Goal: Transaction & Acquisition: Obtain resource

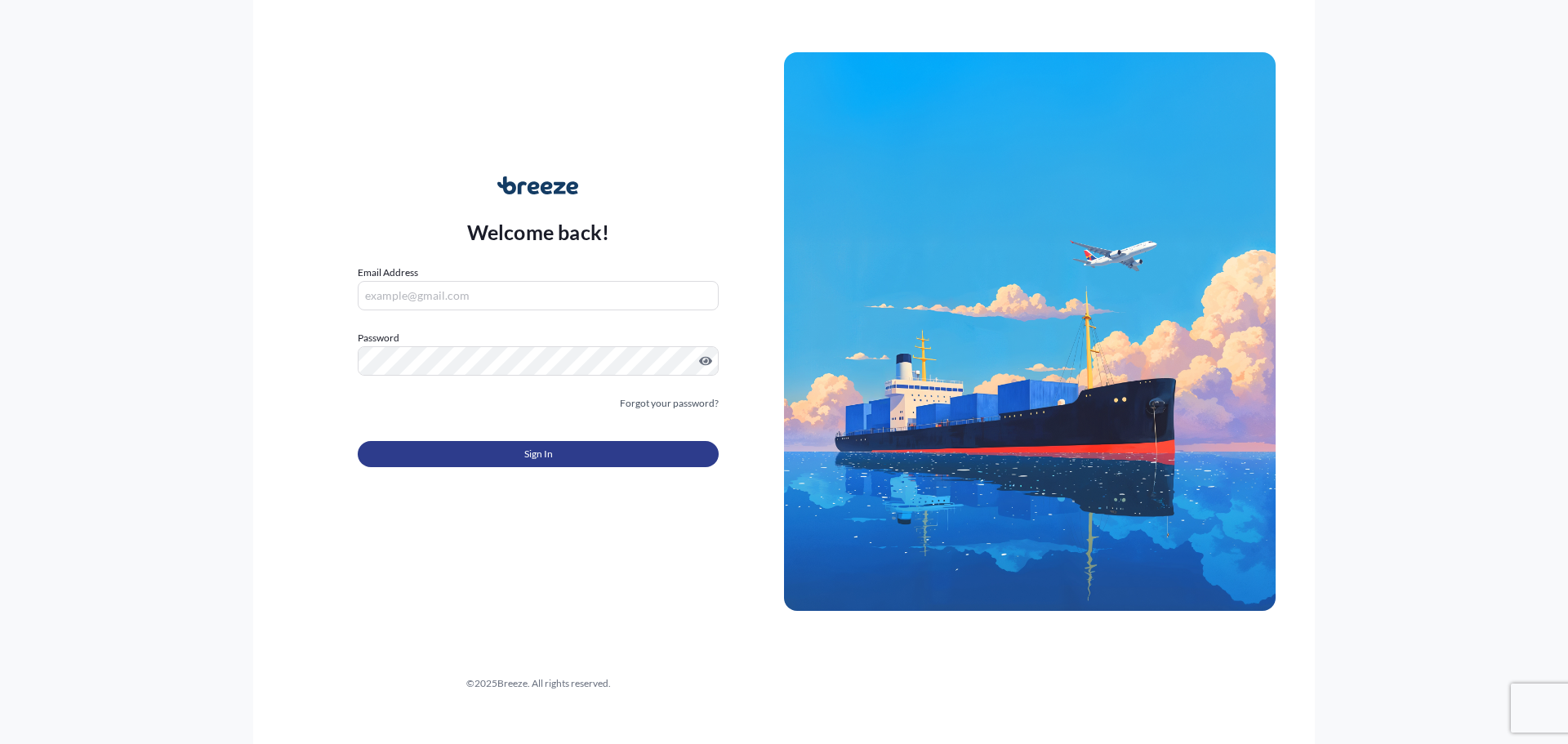
type input "[EMAIL_ADDRESS][DOMAIN_NAME]"
click at [474, 458] on button "Sign In" at bounding box center [538, 454] width 361 height 26
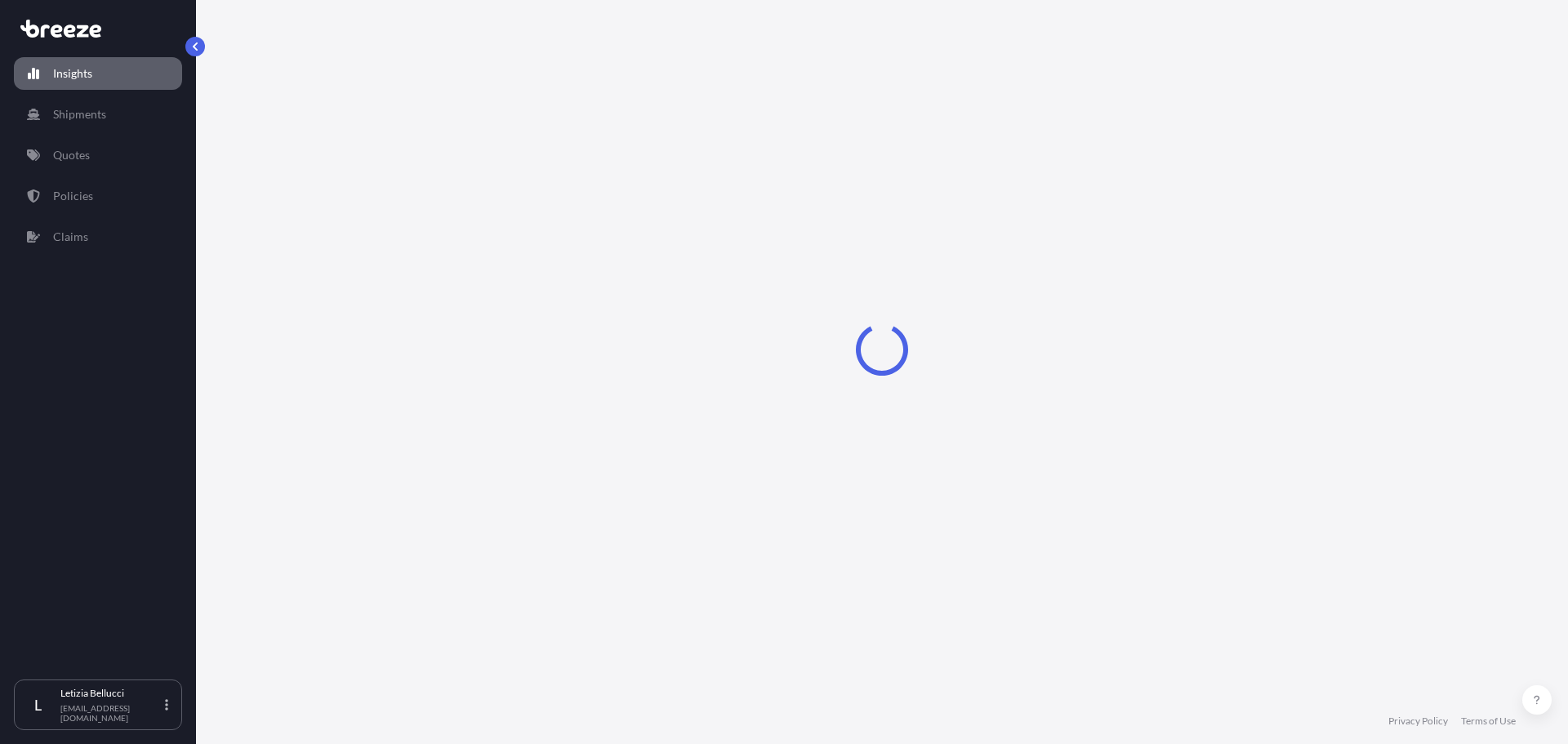
select select "2025"
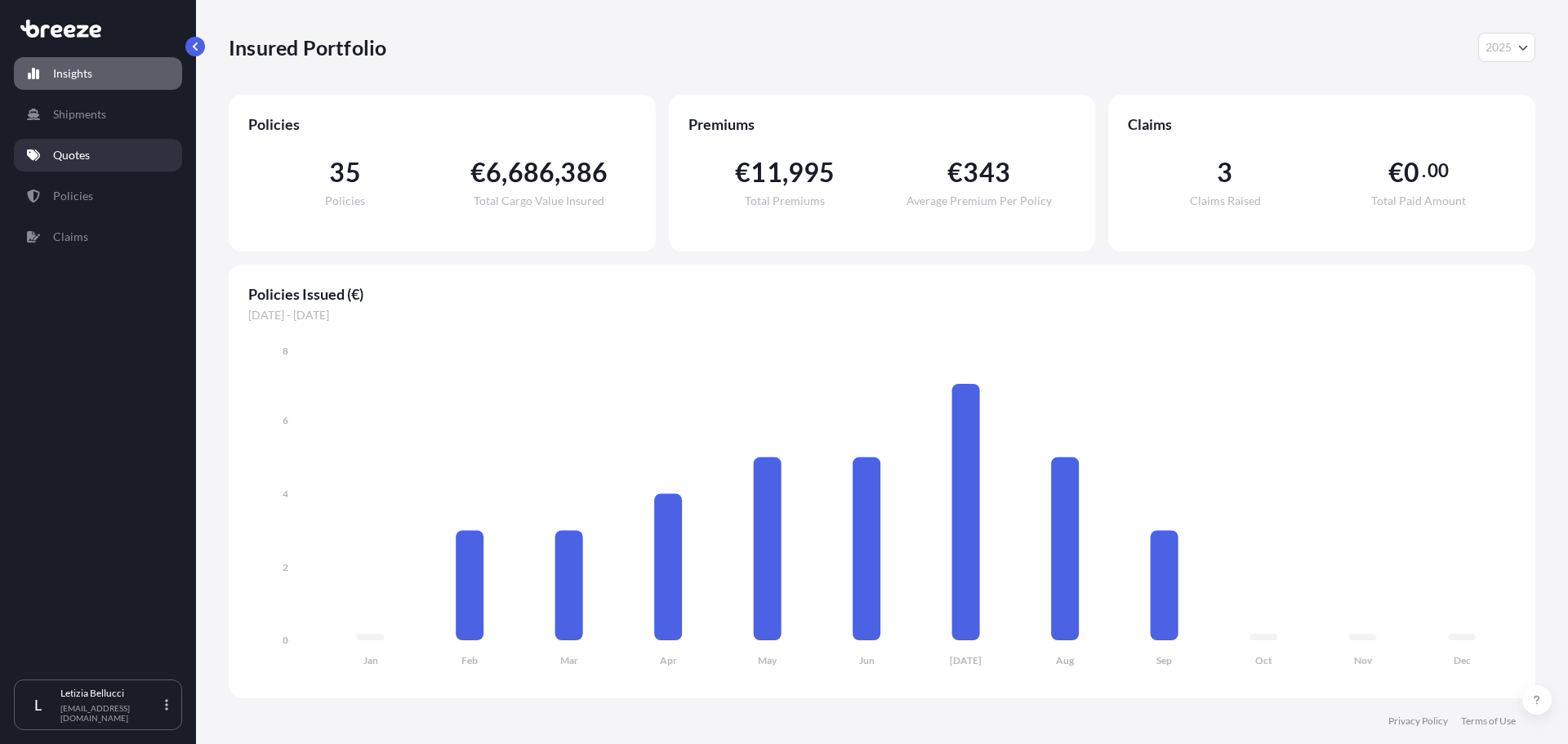
click at [80, 146] on link "Quotes" at bounding box center [98, 154] width 168 height 32
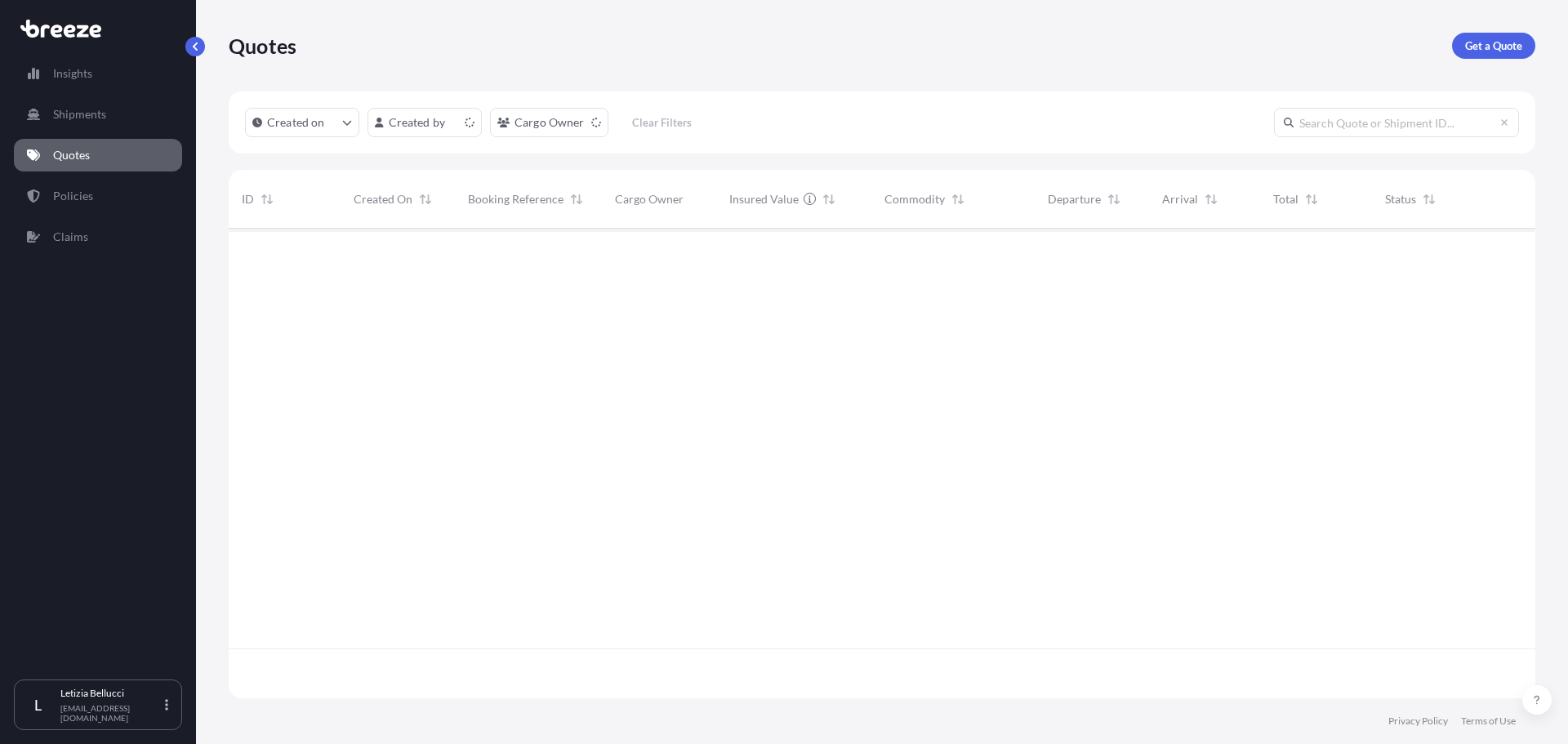
scroll to position [467, 1295]
click at [1501, 41] on p "Get a Quote" at bounding box center [1494, 46] width 57 height 17
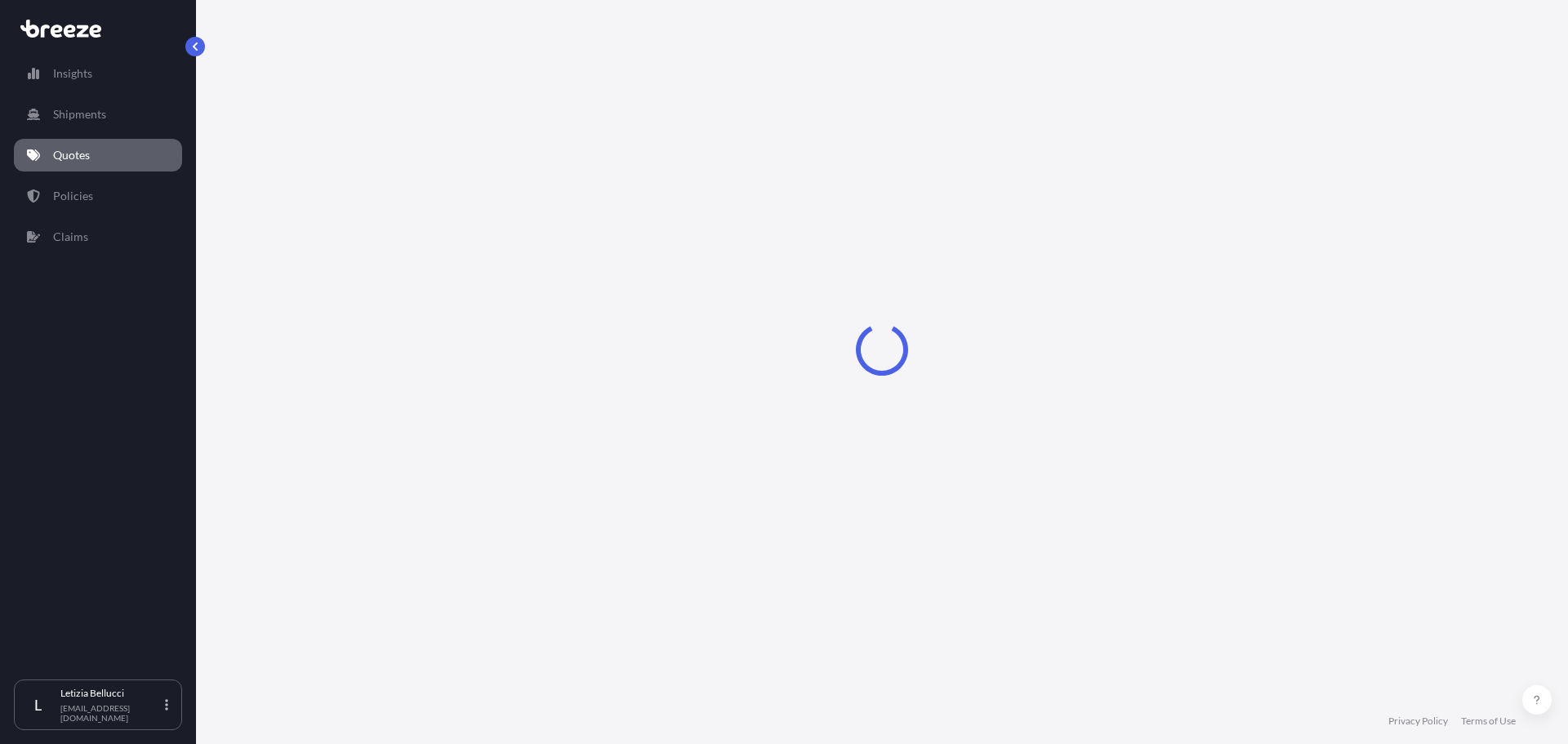
select select "Sea"
select select "1"
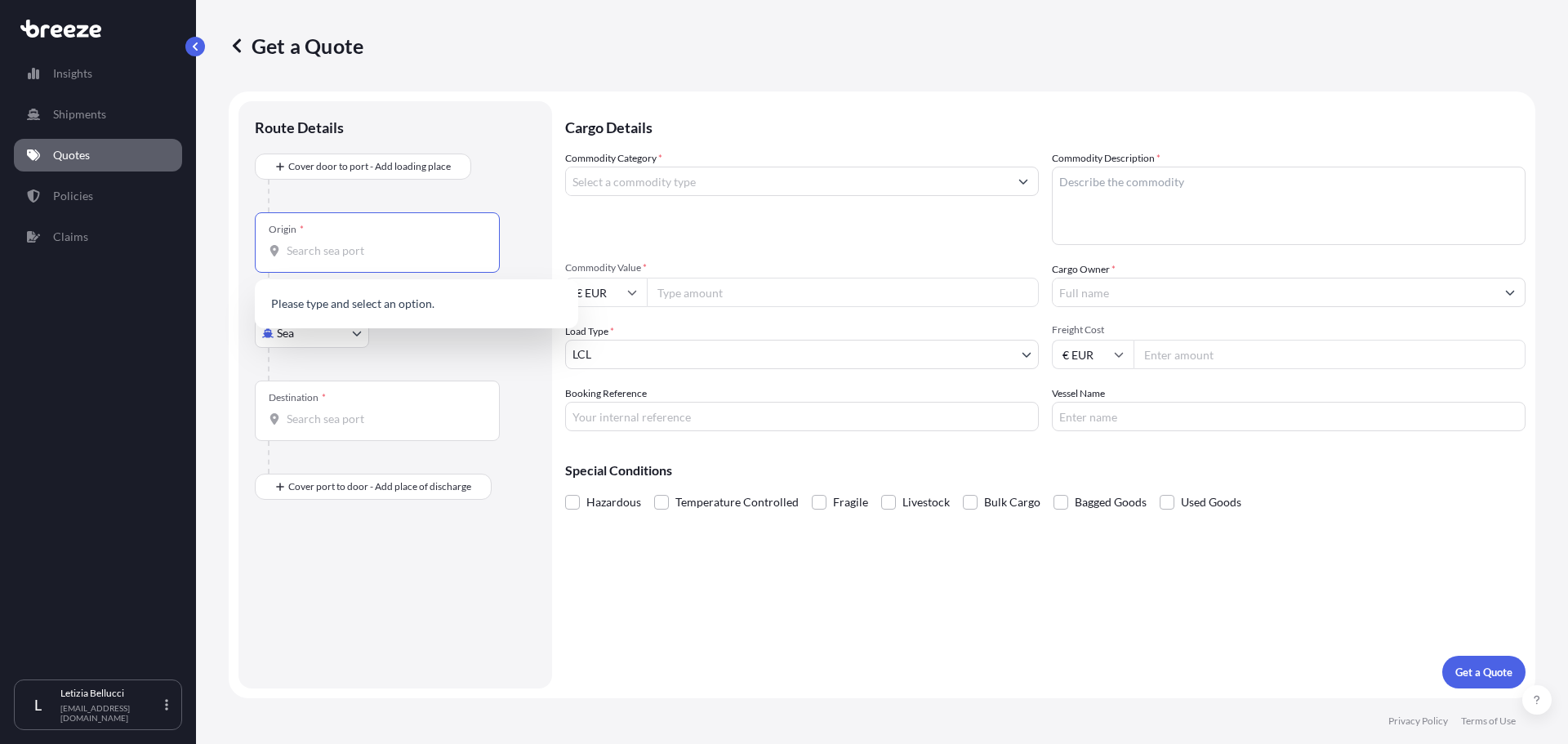
click at [331, 246] on input "Origin *" at bounding box center [383, 250] width 193 height 17
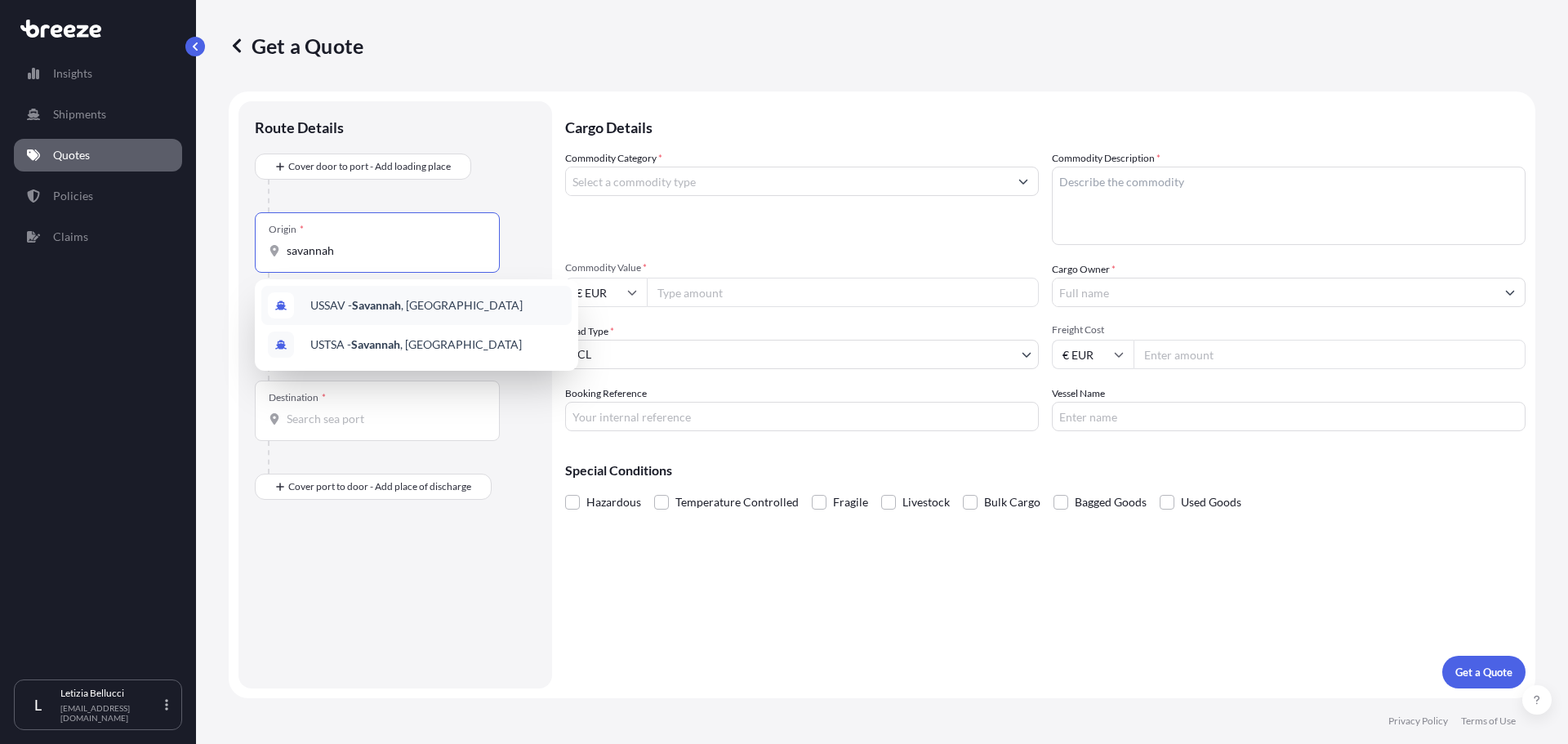
click at [462, 307] on span "USSAV - [GEOGRAPHIC_DATA] , [GEOGRAPHIC_DATA]" at bounding box center [417, 306] width 213 height 17
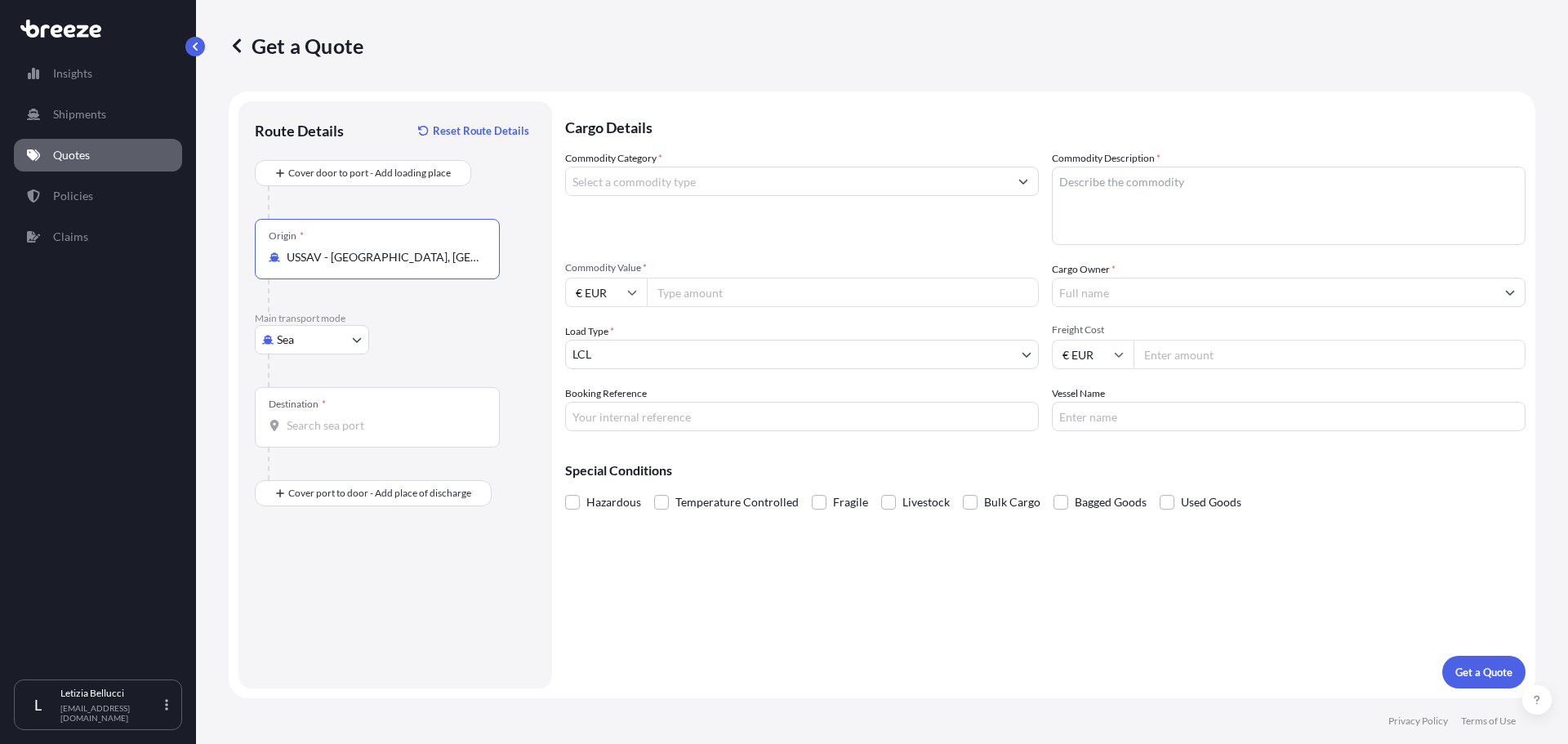
type input "USSAV - [GEOGRAPHIC_DATA], [GEOGRAPHIC_DATA]"
click at [317, 429] on input "Destination *" at bounding box center [383, 426] width 193 height 17
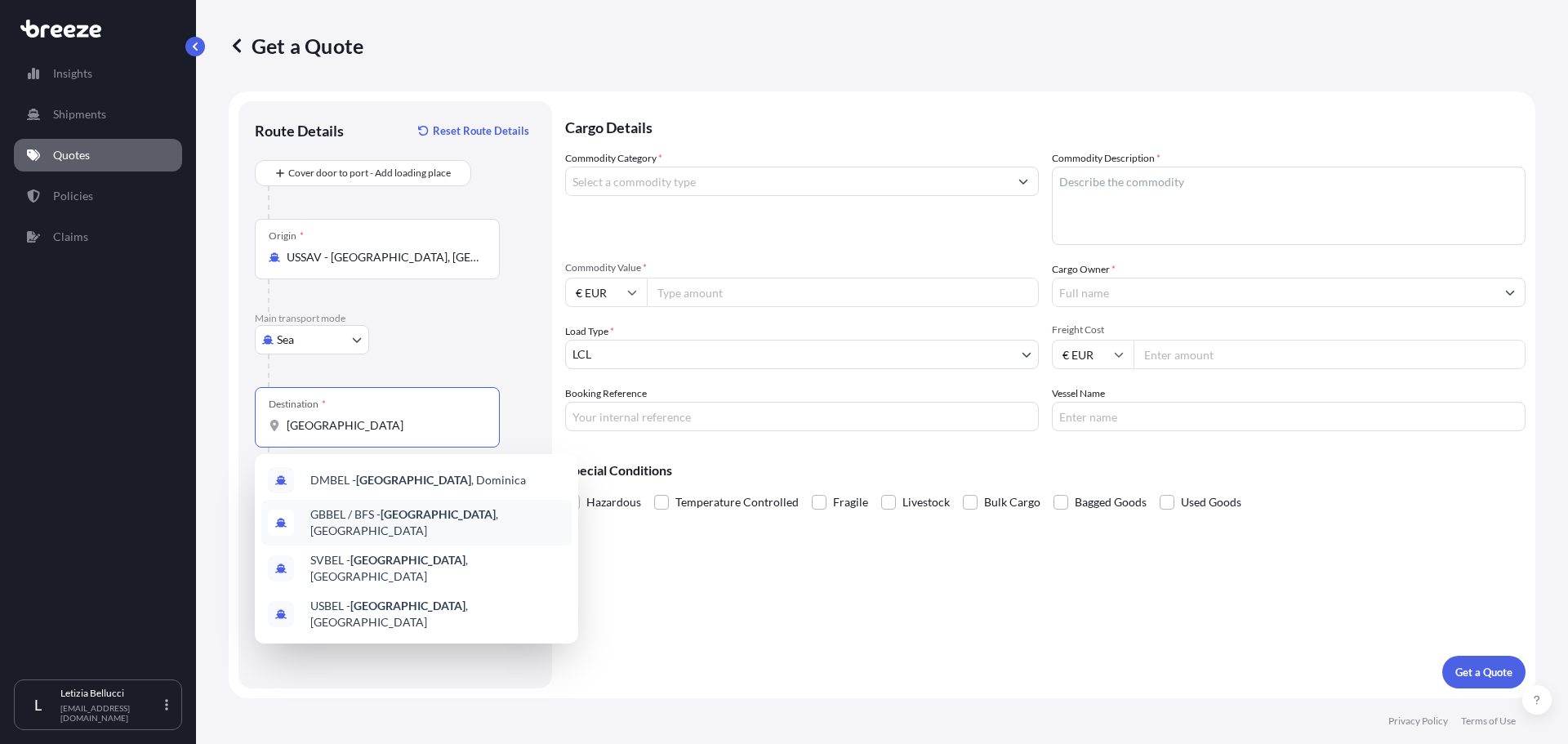
click at [452, 527] on span "GBBEL / BFS - [GEOGRAPHIC_DATA] , [GEOGRAPHIC_DATA]" at bounding box center [438, 522] width 255 height 32
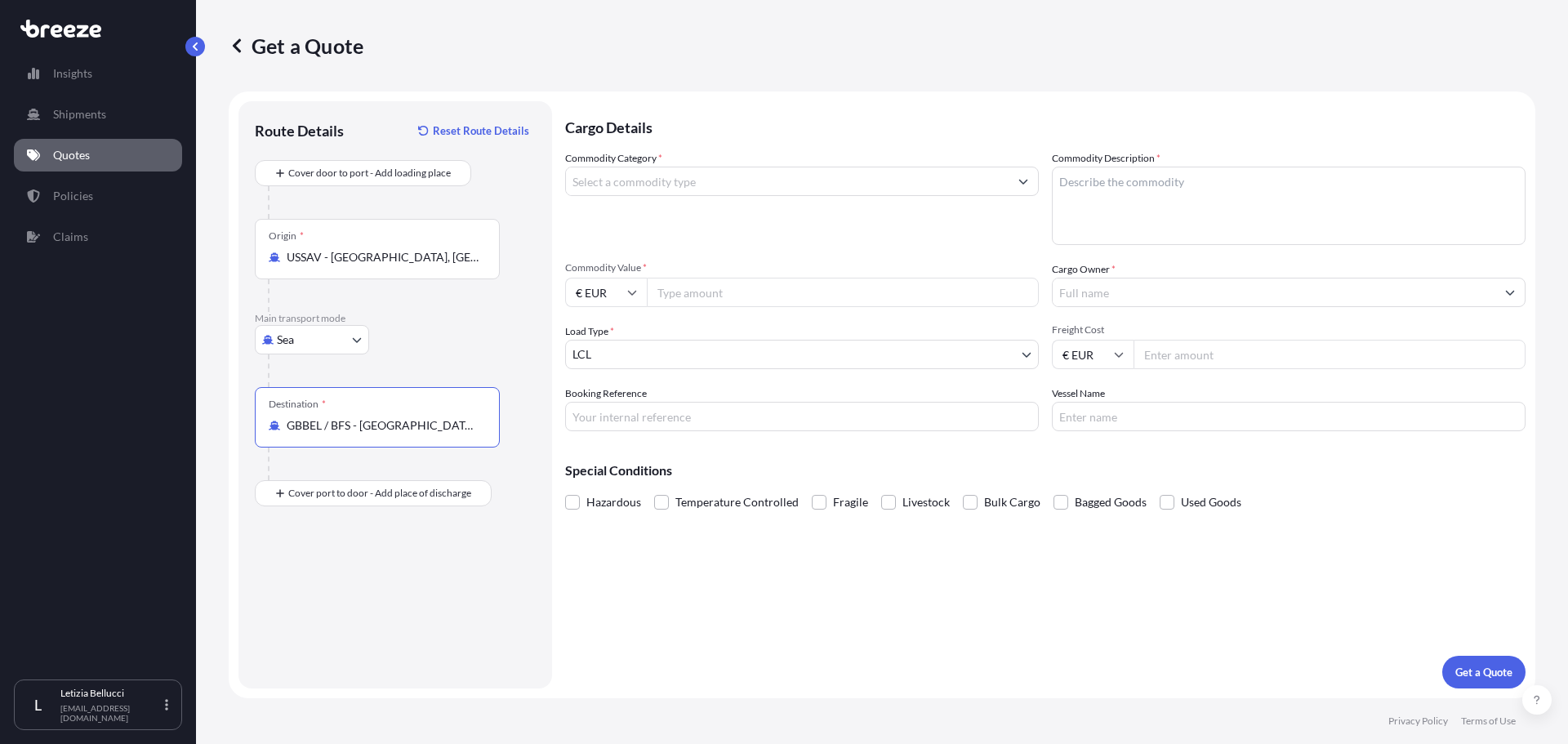
type input "GBBEL / BFS - [GEOGRAPHIC_DATA], [GEOGRAPHIC_DATA]"
click at [678, 177] on input "Commodity Category *" at bounding box center [786, 181] width 443 height 30
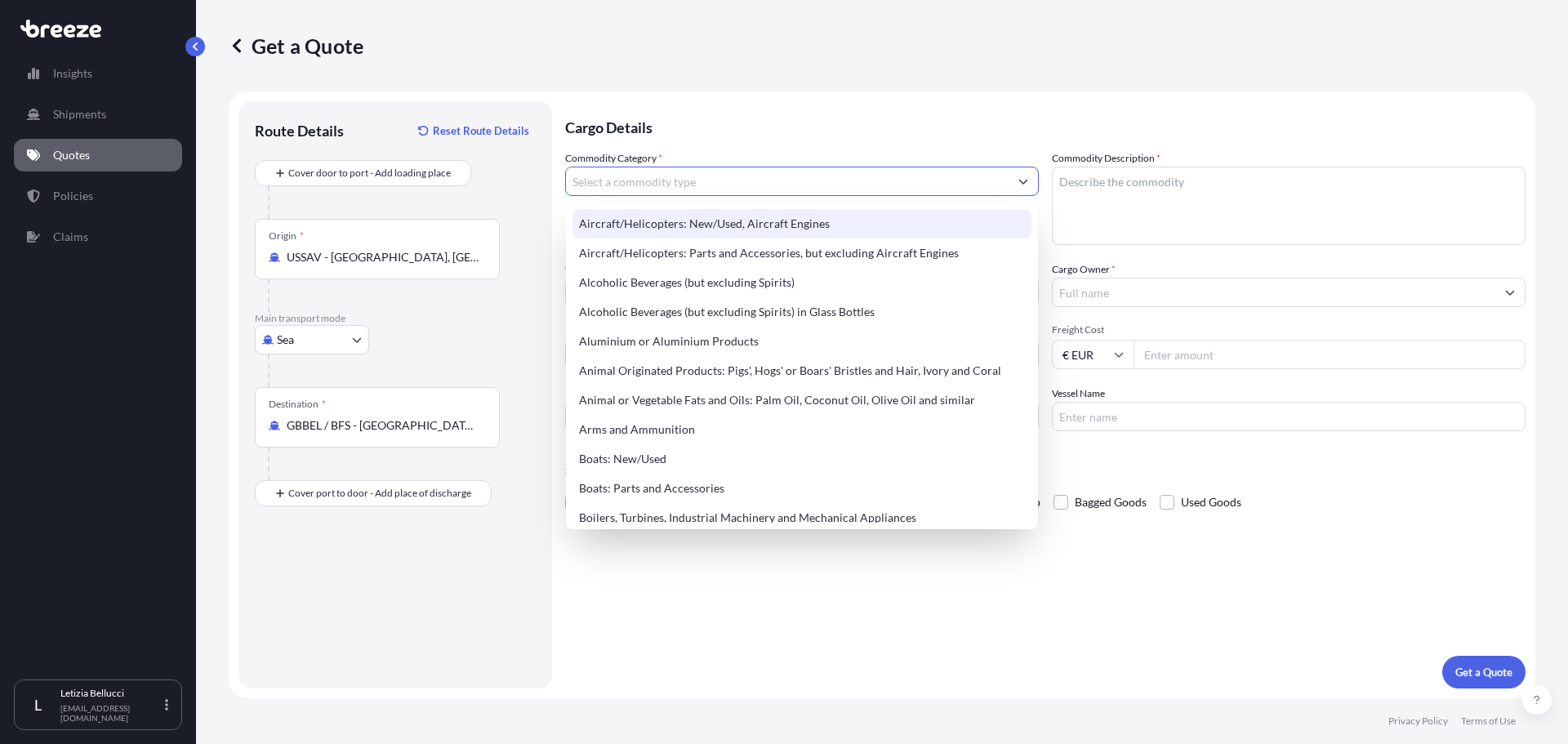
paste input "polyurethanes"
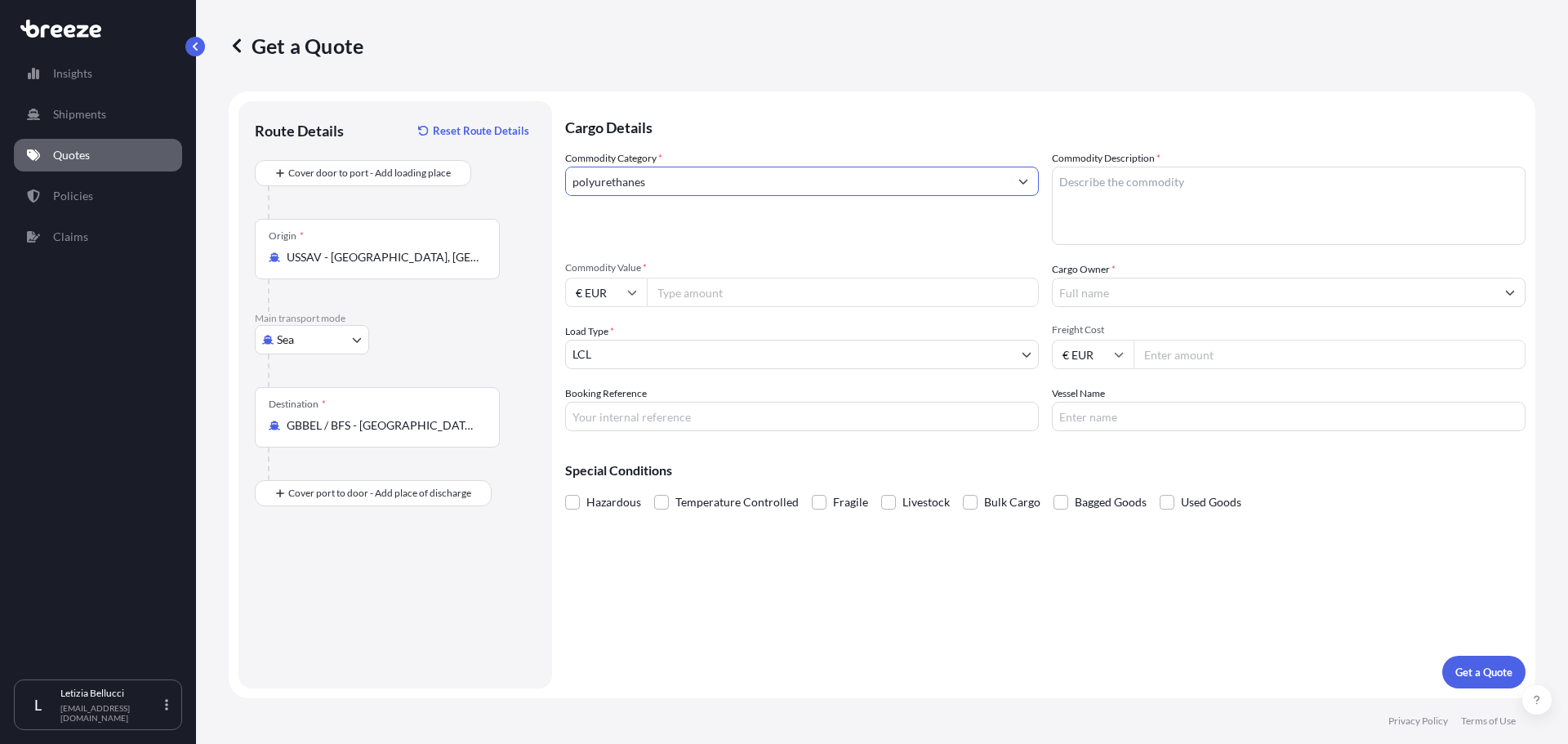
click at [749, 179] on input "polyurethanes" at bounding box center [786, 181] width 443 height 30
drag, startPoint x: 749, startPoint y: 179, endPoint x: 543, endPoint y: 175, distance: 206.0
click at [543, 175] on form "Route Details Reset Route Details Cover door to port - Add loading place Place …" at bounding box center [881, 395] width 1307 height 607
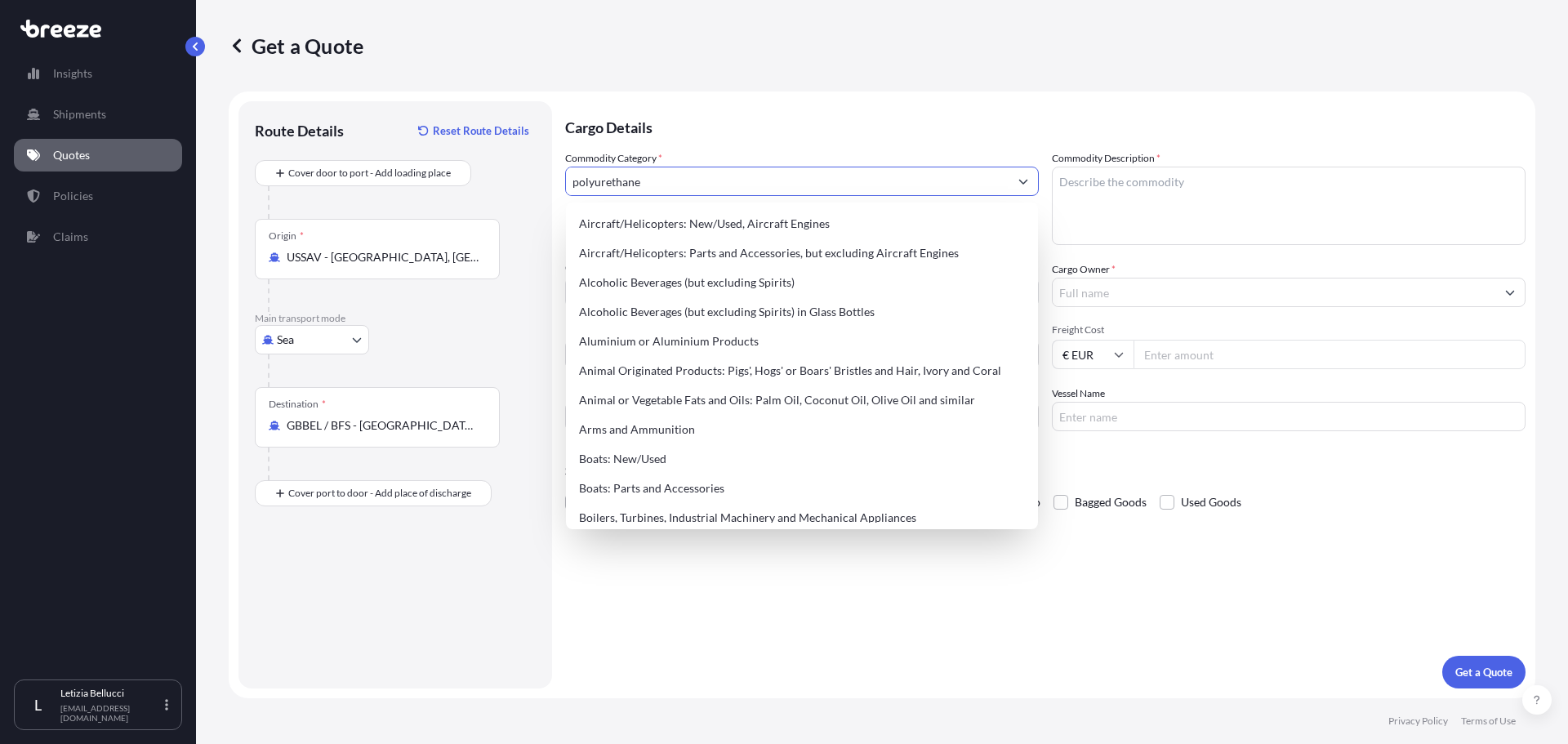
click at [686, 172] on input "polyurethane" at bounding box center [786, 181] width 443 height 30
click at [580, 184] on input "polyurethane" at bounding box center [786, 181] width 443 height 30
paste input "mer"
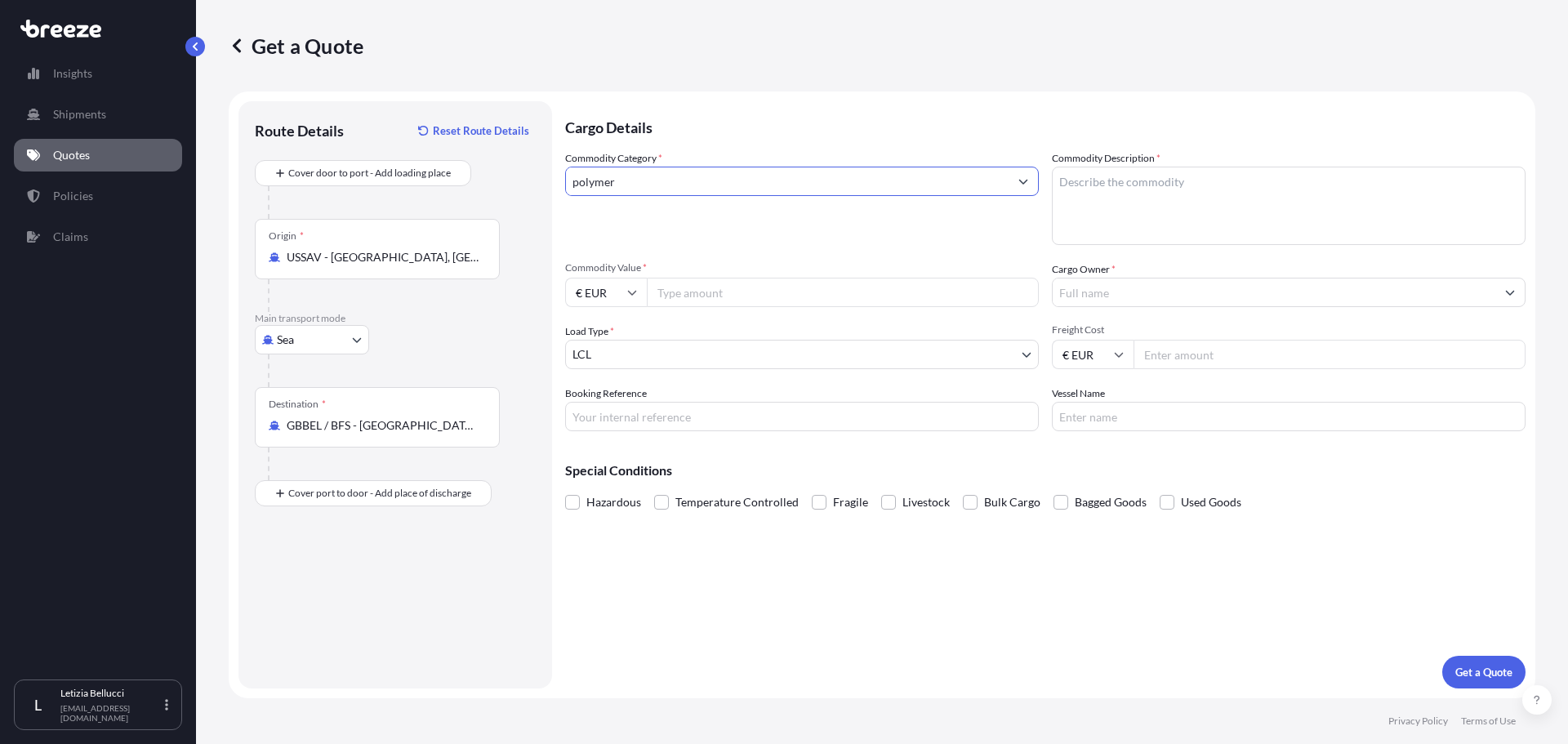
type input "polymer"
drag, startPoint x: 658, startPoint y: 180, endPoint x: 553, endPoint y: 182, distance: 105.0
click at [553, 182] on form "Route Details Reset Route Details Cover door to port - Add loading place Place …" at bounding box center [881, 395] width 1307 height 607
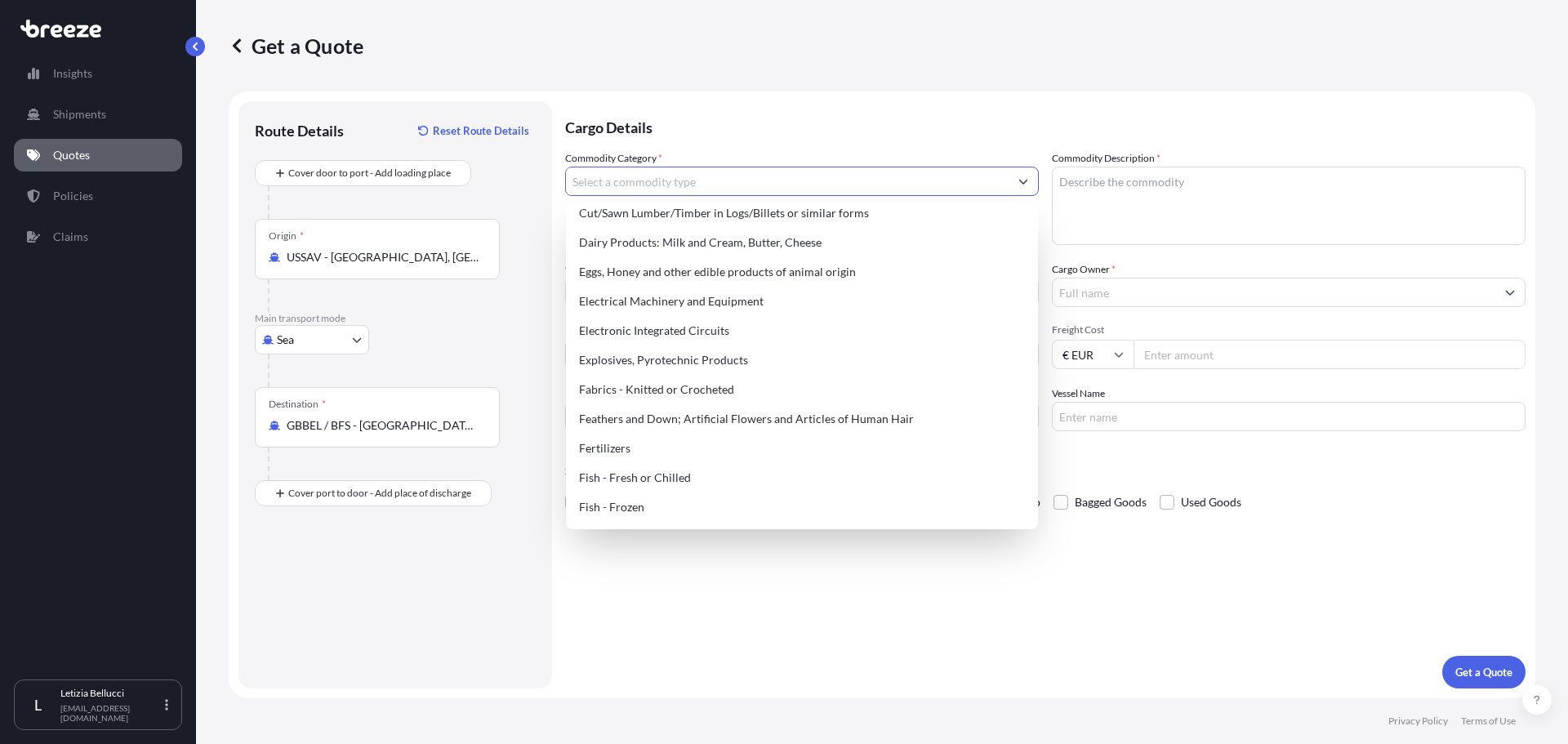
scroll to position [898, 0]
click at [699, 182] on input "Commodity Category *" at bounding box center [786, 181] width 443 height 30
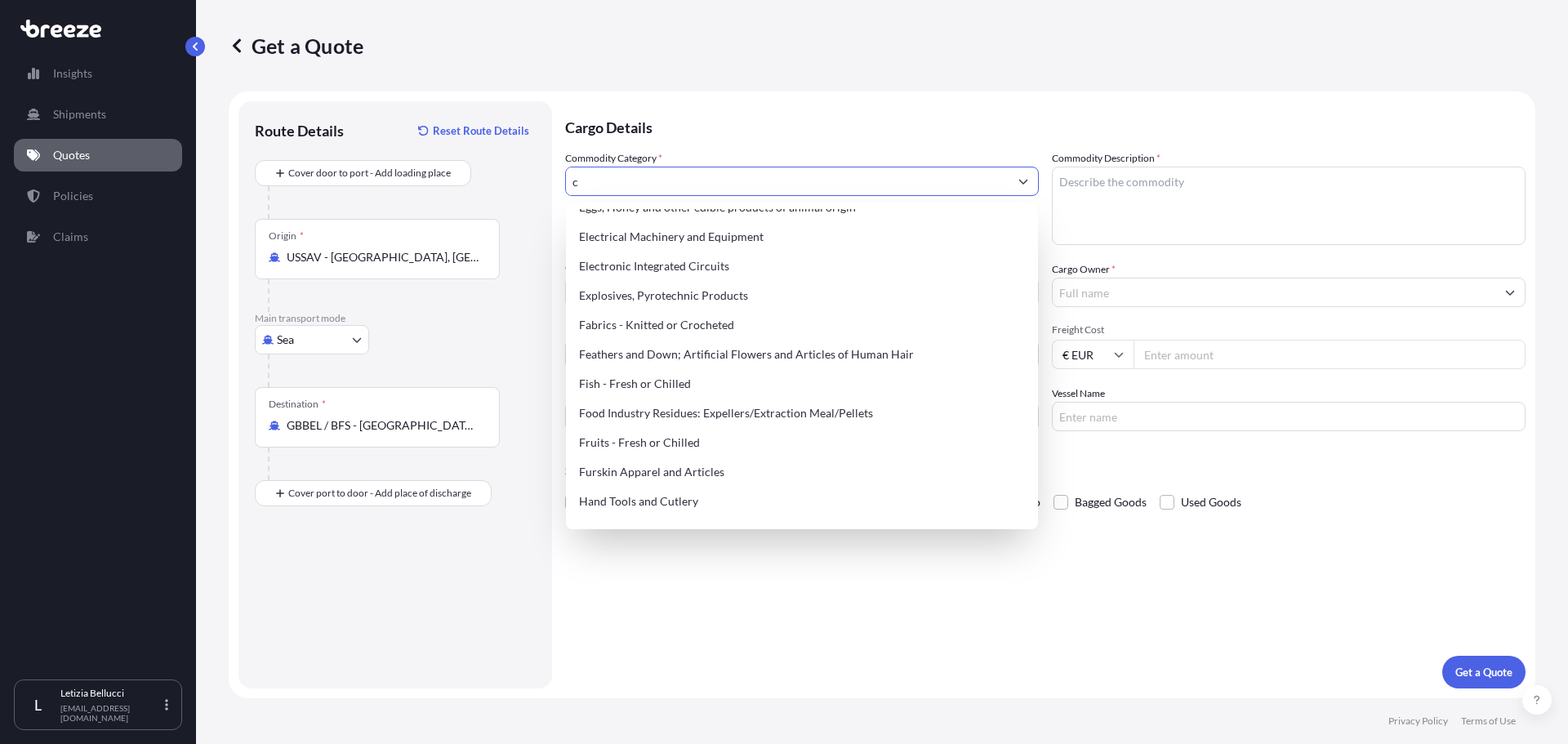
scroll to position [0, 0]
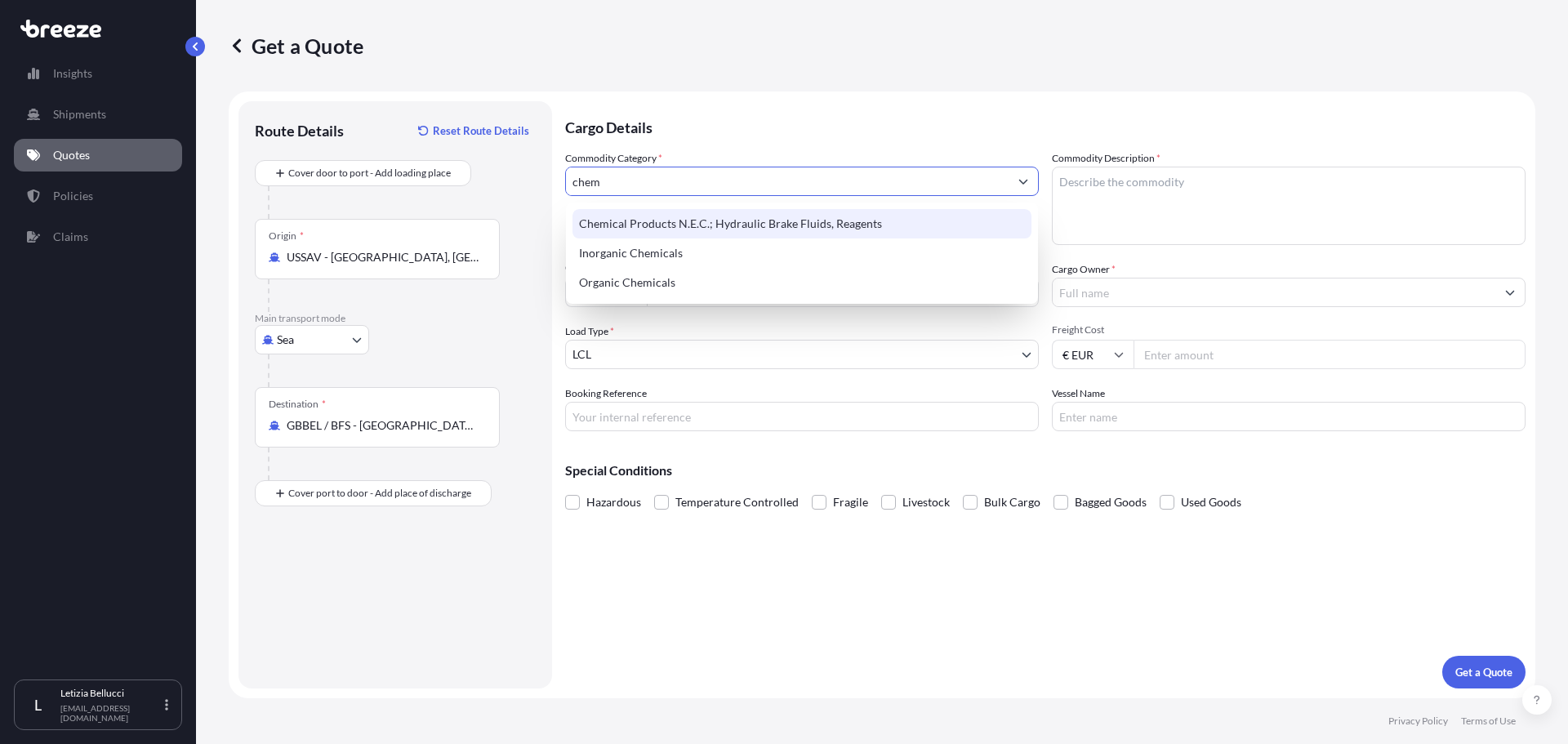
click at [700, 214] on div "Chemical Products N.E.C.; Hydraulic Brake Fluids, Reagents" at bounding box center [802, 224] width 459 height 30
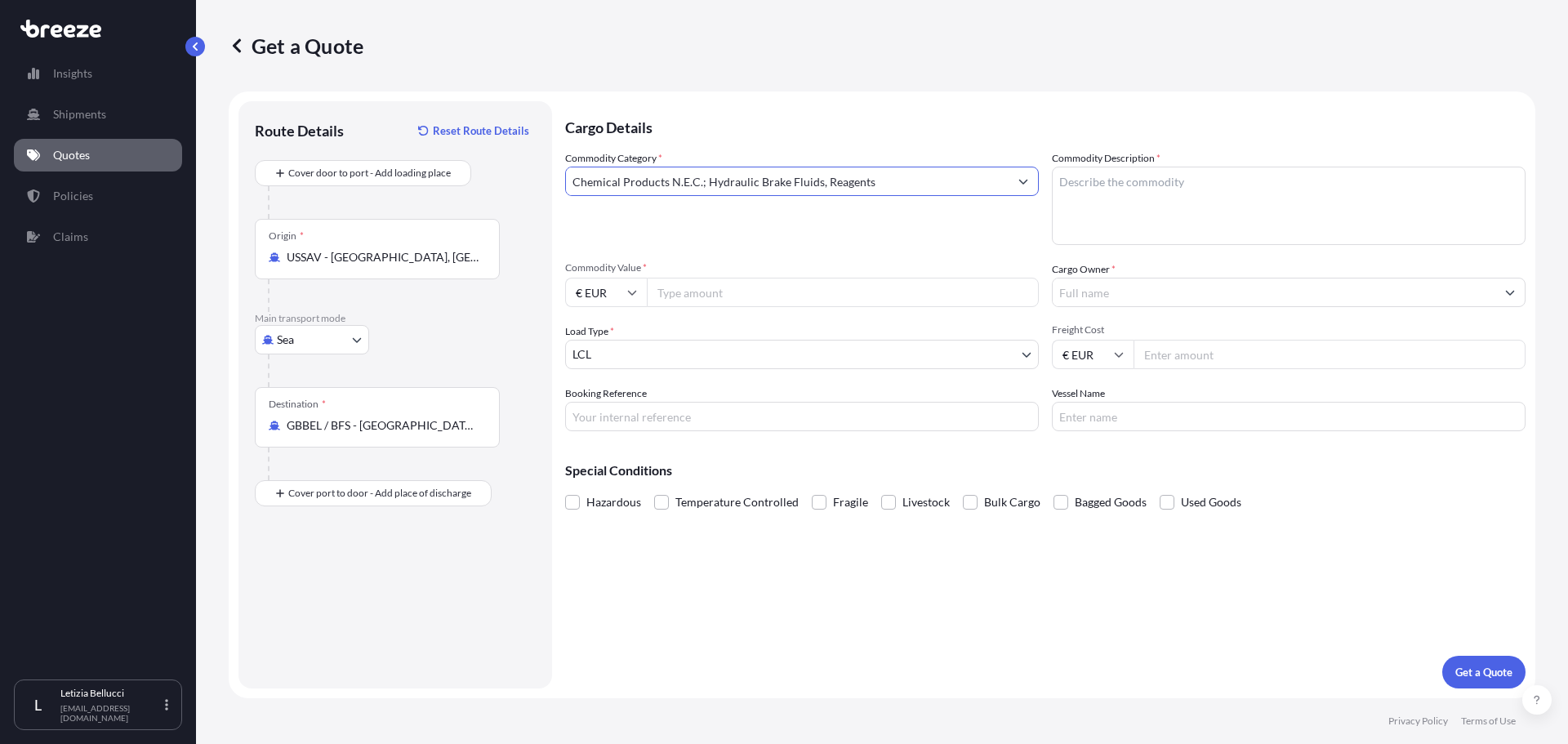
type input "Chemical Products N.E.C.; Hydraulic Brake Fluids, Reagents"
click at [1149, 207] on textarea "Commodity Description *" at bounding box center [1288, 205] width 474 height 79
click at [1075, 176] on textarea "Commodity Description *" at bounding box center [1288, 205] width 474 height 79
paste textarea "CHEMGLAZE M331/M201"
click at [1197, 181] on textarea "CHEMGLAZE M331/M201" at bounding box center [1288, 205] width 474 height 79
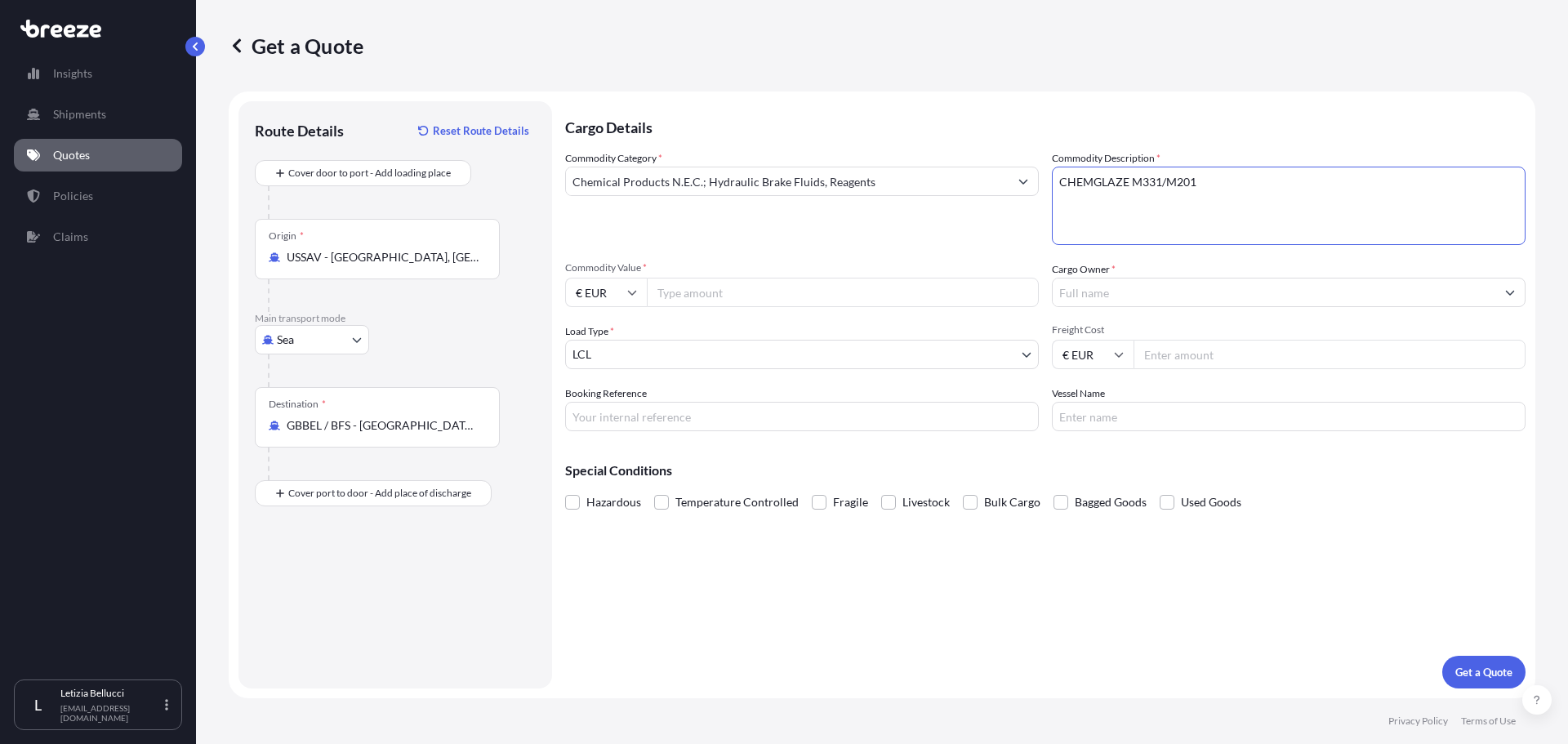
click at [1197, 181] on textarea "CHEMGLAZE M331/M201" at bounding box center [1288, 205] width 474 height 79
type textarea "CHEMGLAZE M331 + 9951"
click at [695, 302] on input "Commodity Value *" at bounding box center [843, 292] width 392 height 30
click at [631, 299] on input "€ EUR" at bounding box center [606, 292] width 81 height 30
click at [601, 420] on div "$ USD" at bounding box center [606, 406] width 68 height 31
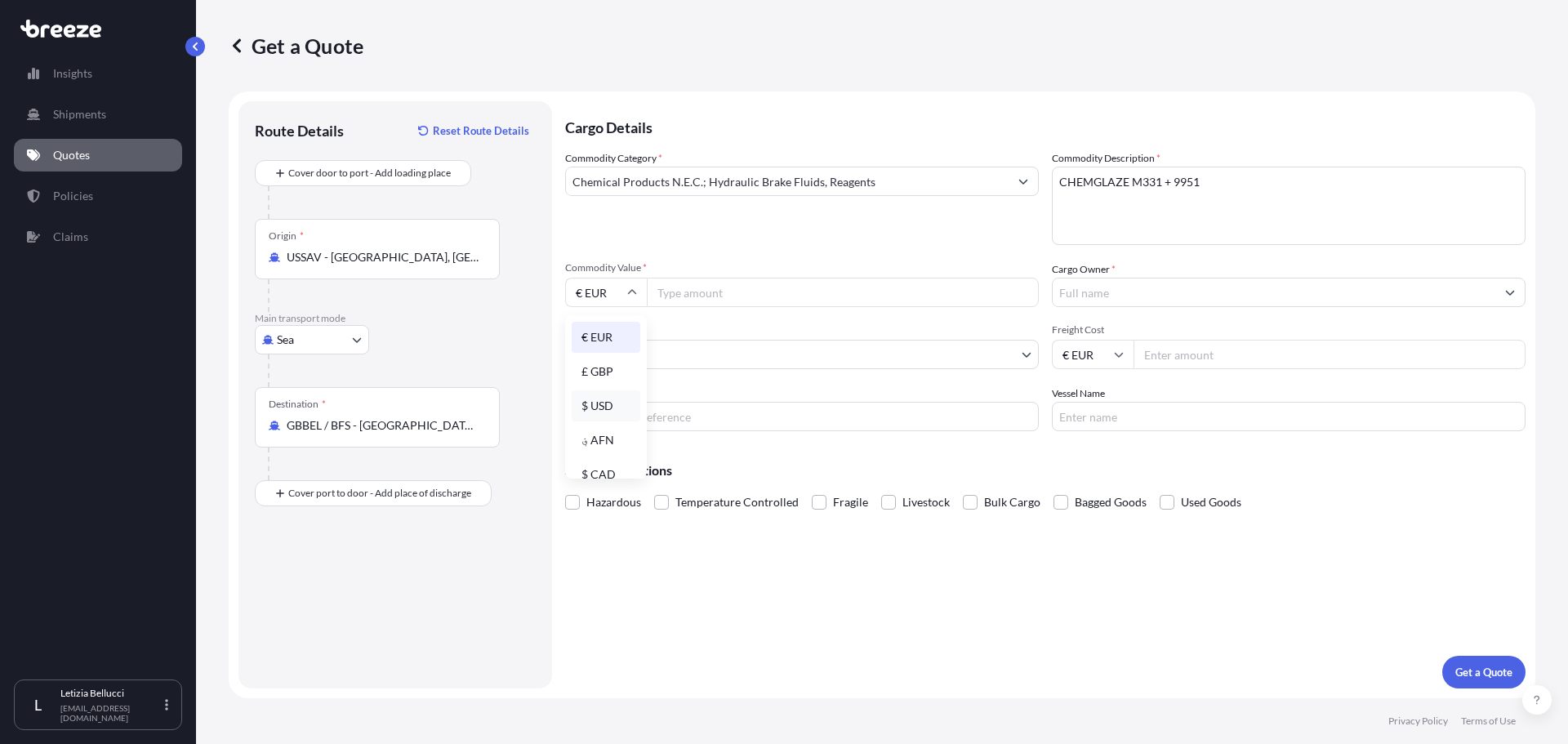
type input "$ USD"
click at [687, 299] on input "Commodity Value *" at bounding box center [843, 292] width 392 height 30
paste input "53335.64"
type input "53335.64"
click at [1058, 290] on input "Cargo Owner *" at bounding box center [1273, 292] width 443 height 30
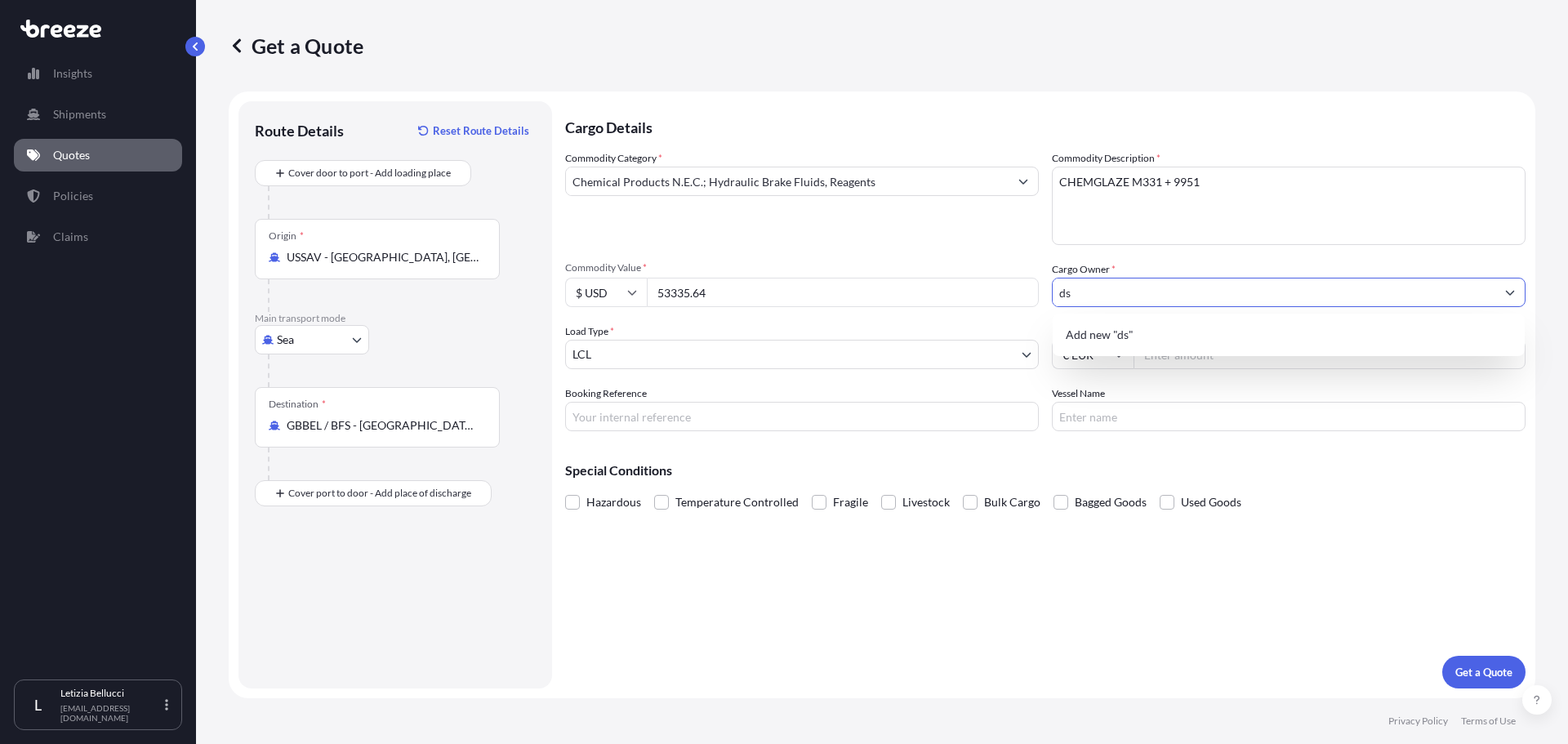
type input "d"
click at [1148, 329] on div "RLC (UK) LTD" at bounding box center [1288, 335] width 459 height 30
type input "RLC (UK) LTD"
click at [798, 361] on body "1 option available. 0 options available. 1 option available. 0 options availabl…" at bounding box center [784, 372] width 1568 height 744
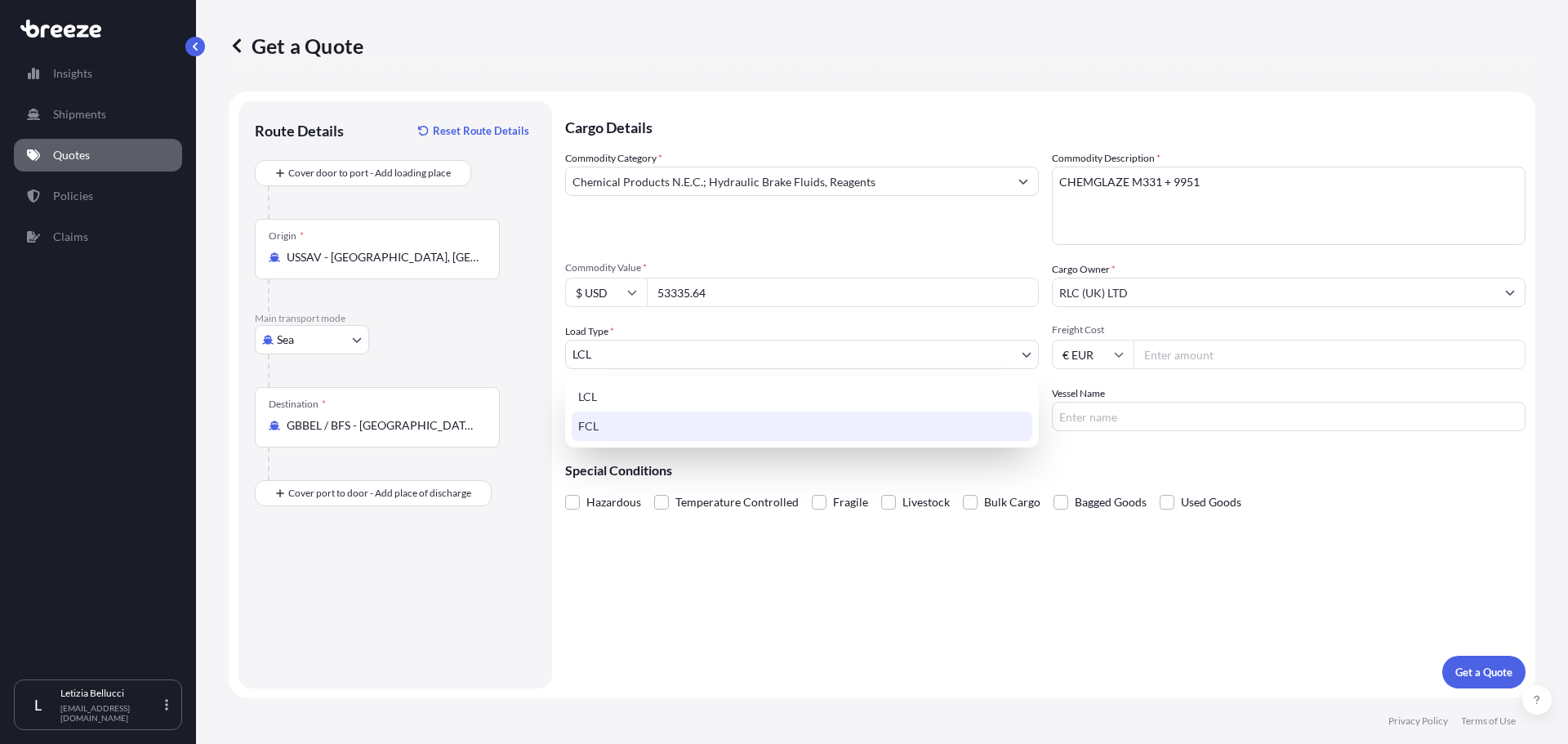
click at [760, 425] on div "FCL" at bounding box center [802, 426] width 460 height 30
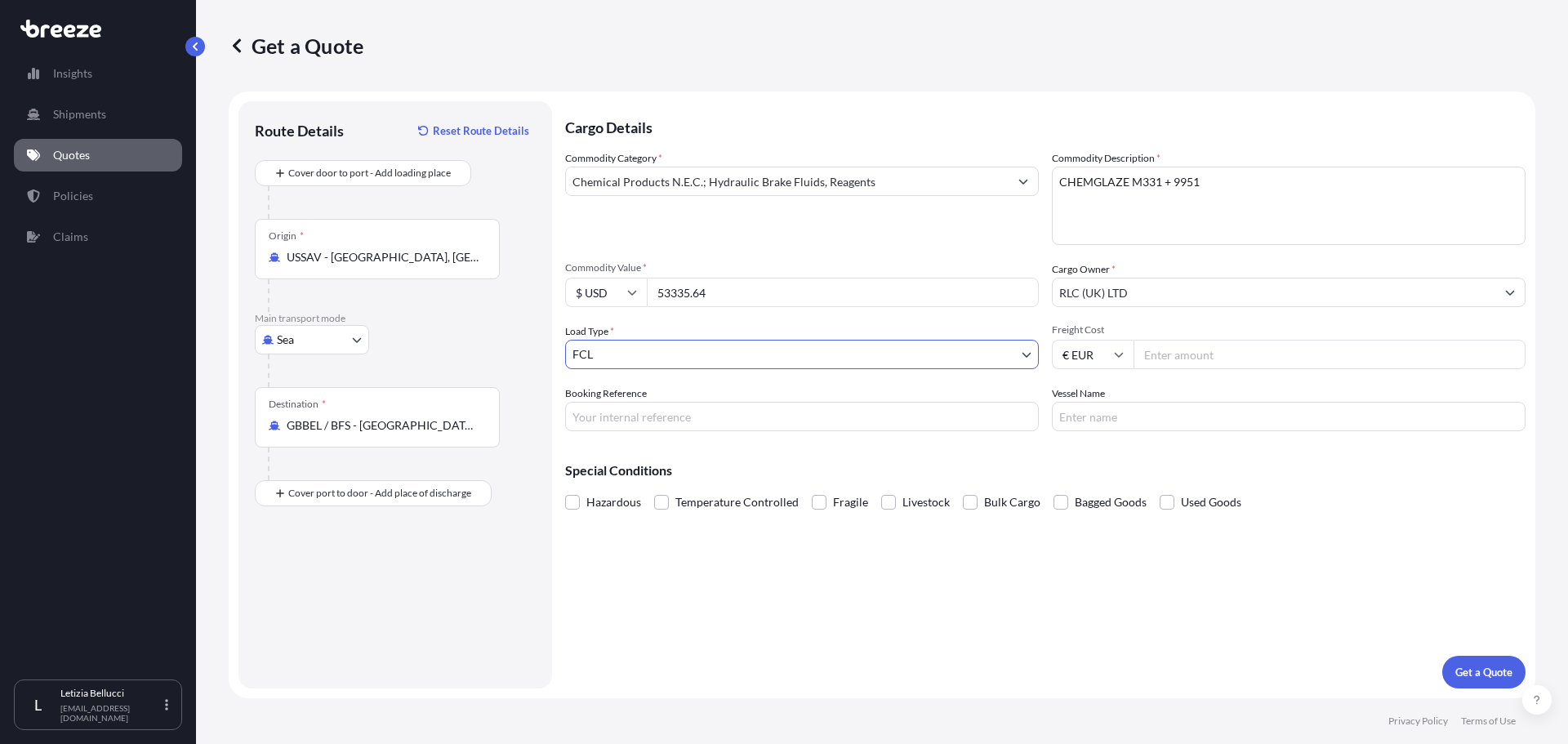
click at [614, 345] on body "Insights Shipments Quotes Policies Claims L [PERSON_NAME] [EMAIL_ADDRESS][DOMAI…" at bounding box center [784, 372] width 1568 height 744
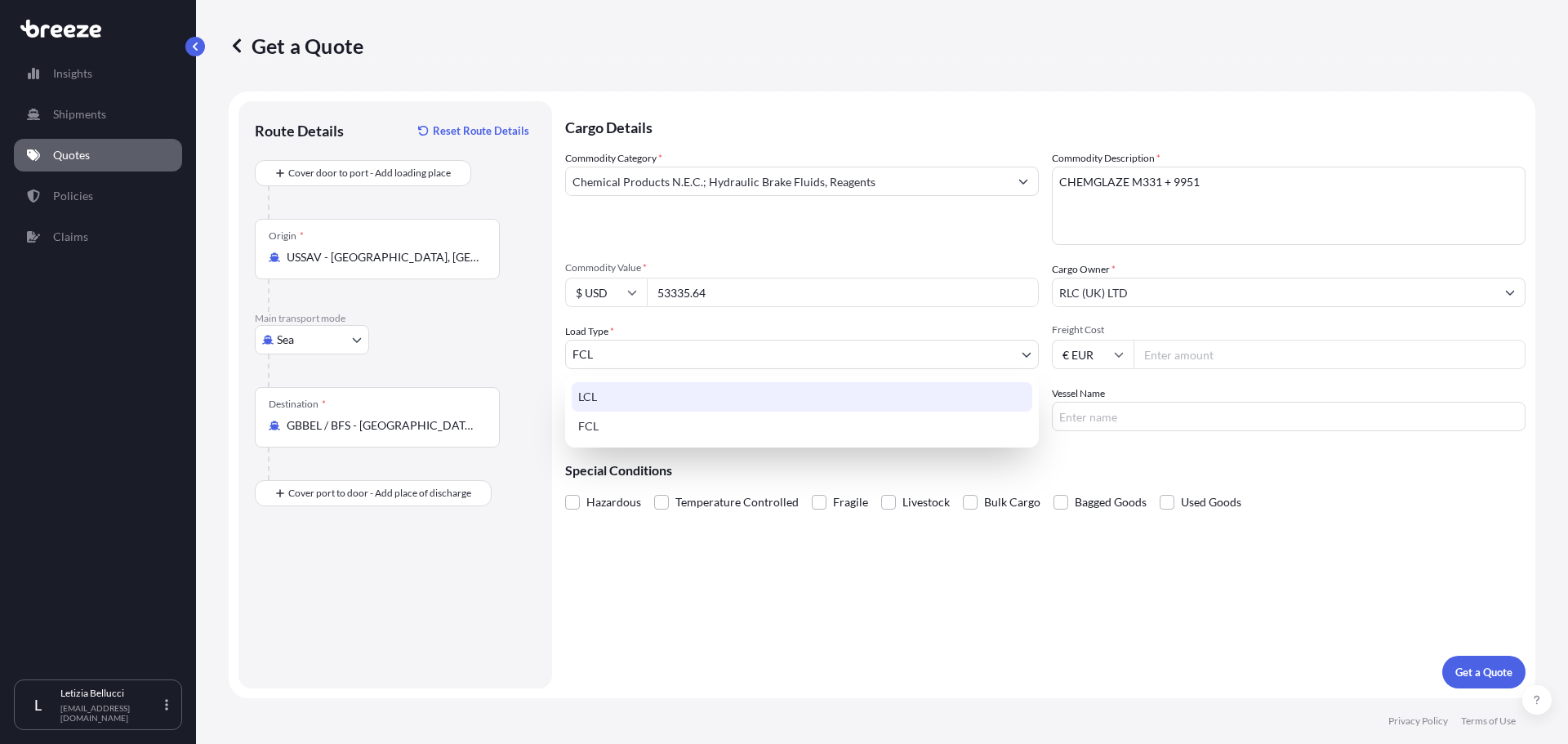
click at [614, 404] on div "LCL" at bounding box center [802, 397] width 460 height 30
select select "1"
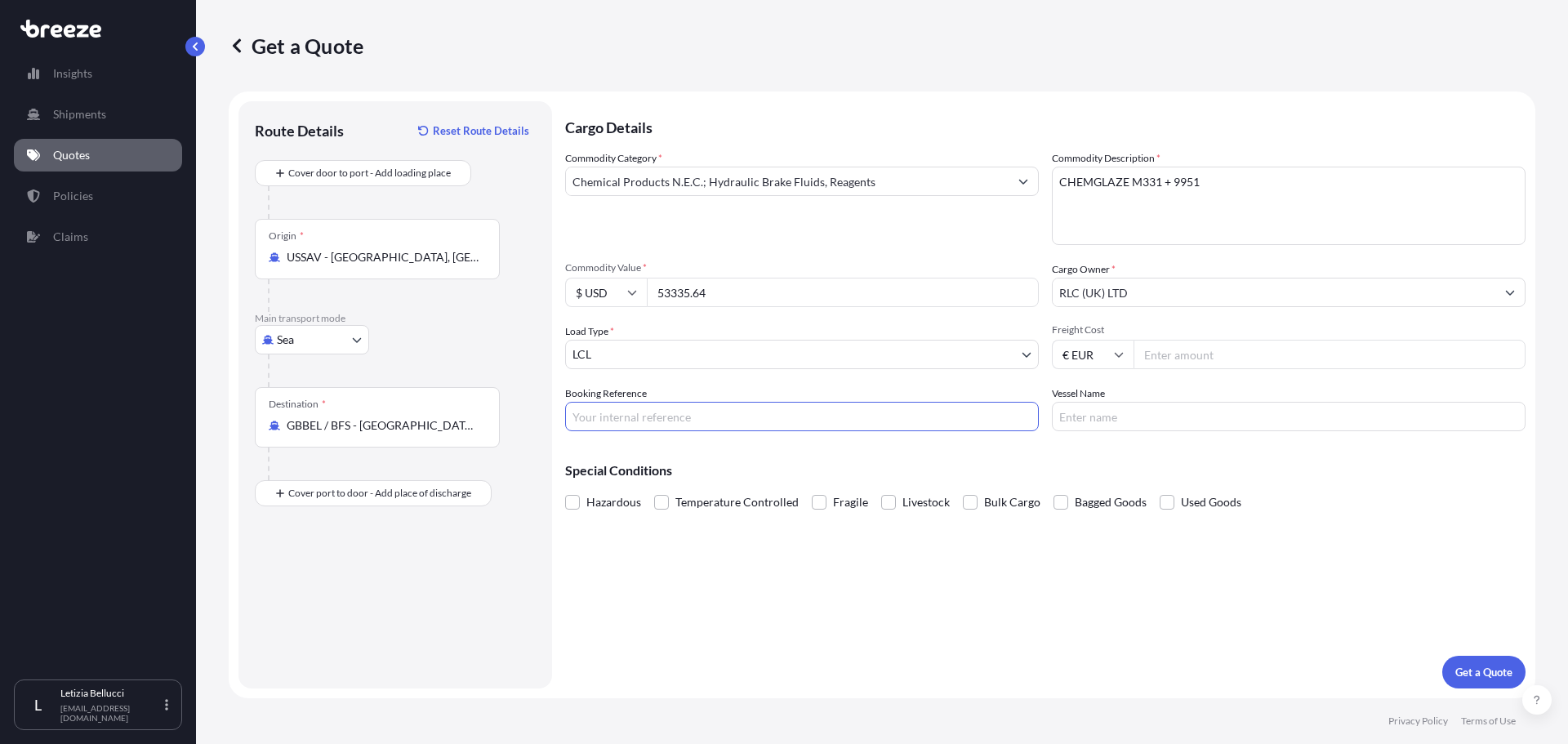
click at [616, 417] on input "Booking Reference" at bounding box center [802, 417] width 474 height 30
click at [1188, 355] on input "Freight Cost" at bounding box center [1330, 355] width 392 height 30
click at [608, 407] on input "Booking Reference" at bounding box center [802, 417] width 474 height 30
click at [669, 421] on input "Booking Reference" at bounding box center [802, 417] width 474 height 30
type input "[PERSON_NAME]"
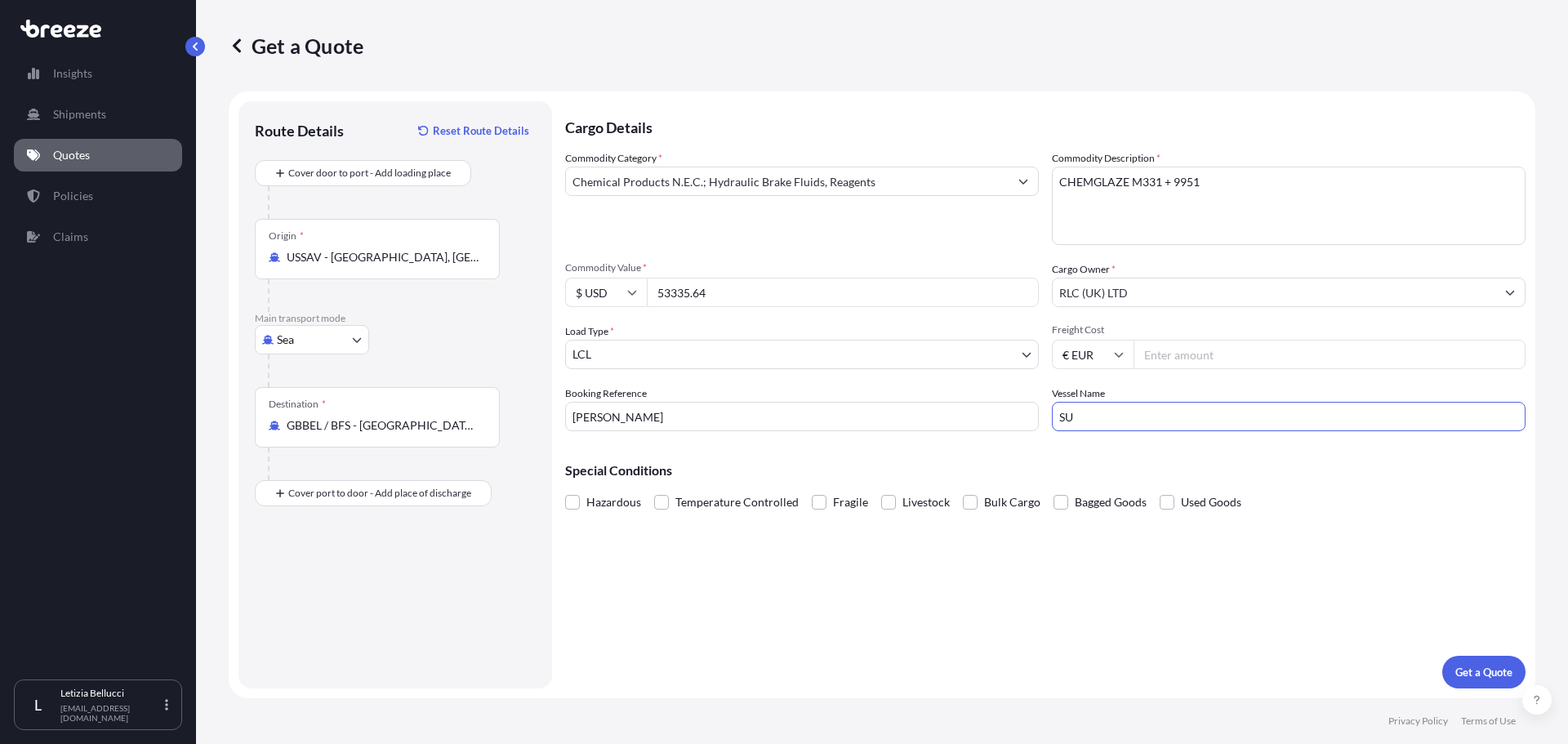
type input "S"
type input "Y"
type input "TBA"
